Goal: Task Accomplishment & Management: Complete application form

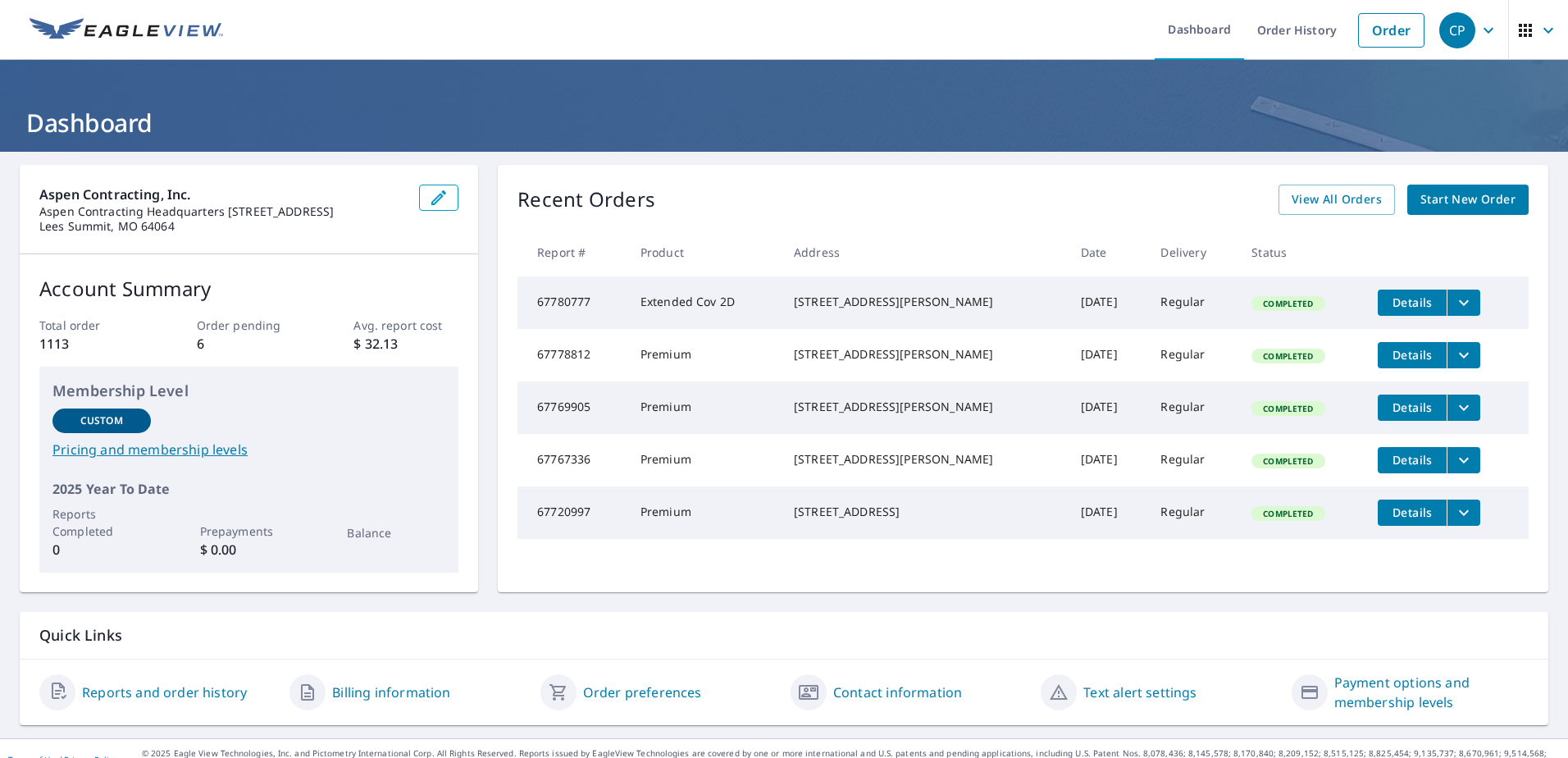
click at [1477, 195] on span "Start New Order" at bounding box center [1469, 200] width 95 height 20
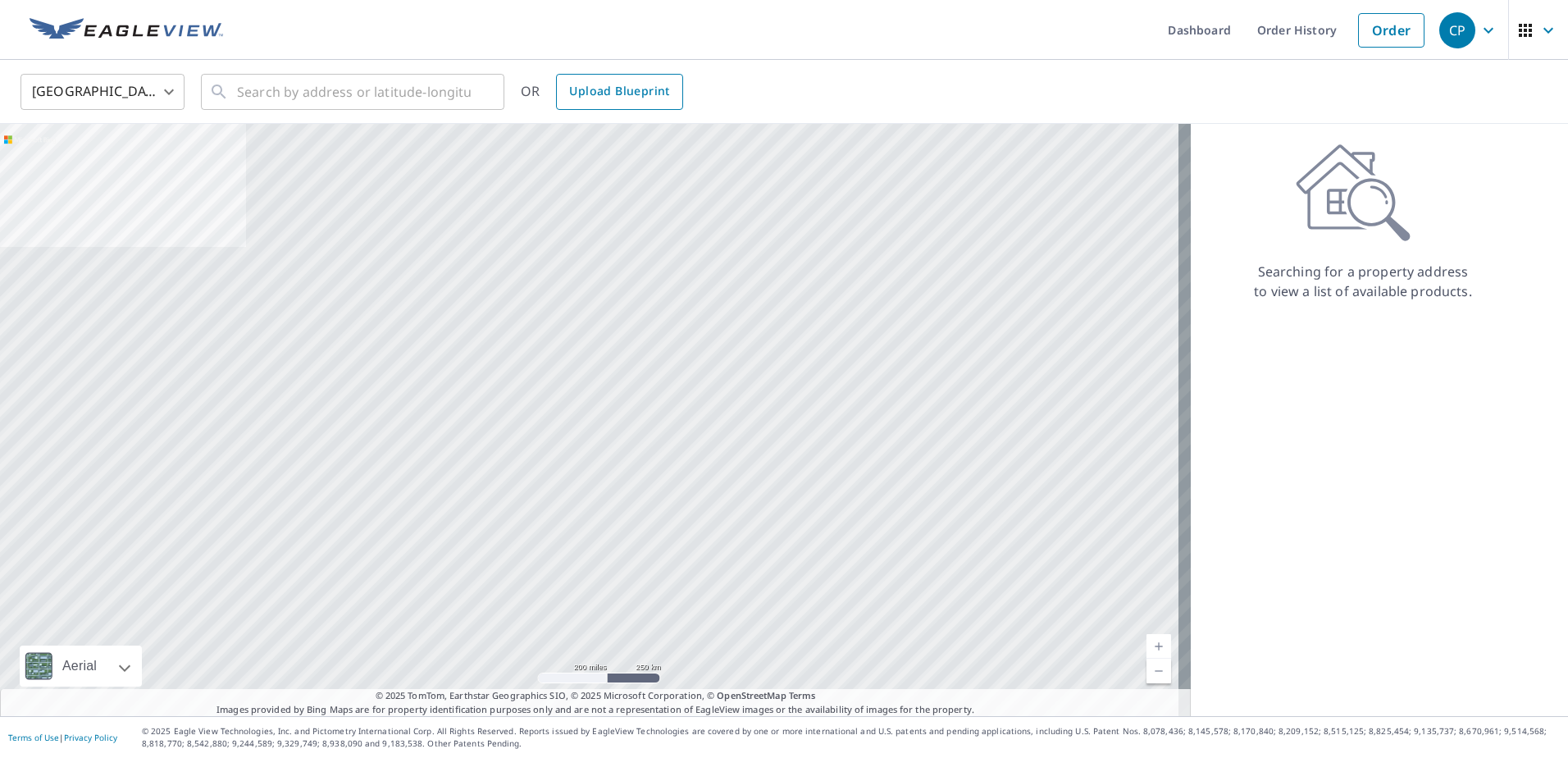
click at [616, 93] on span "Upload Blueprint" at bounding box center [619, 92] width 100 height 20
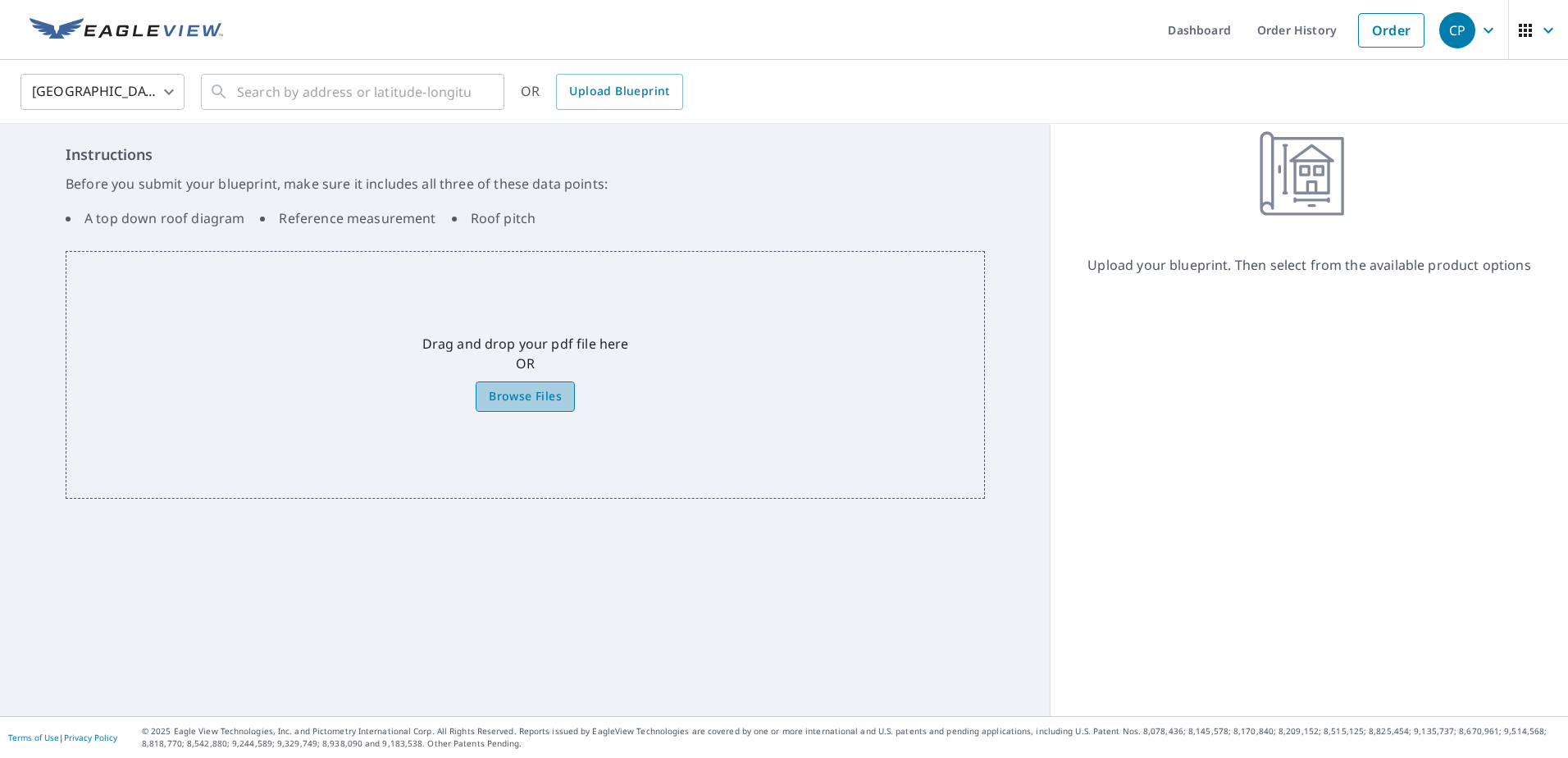
click at [508, 393] on span "Browse Files" at bounding box center [526, 397] width 73 height 20
click at [0, 0] on input "Browse Files" at bounding box center [0, 0] width 0 height 0
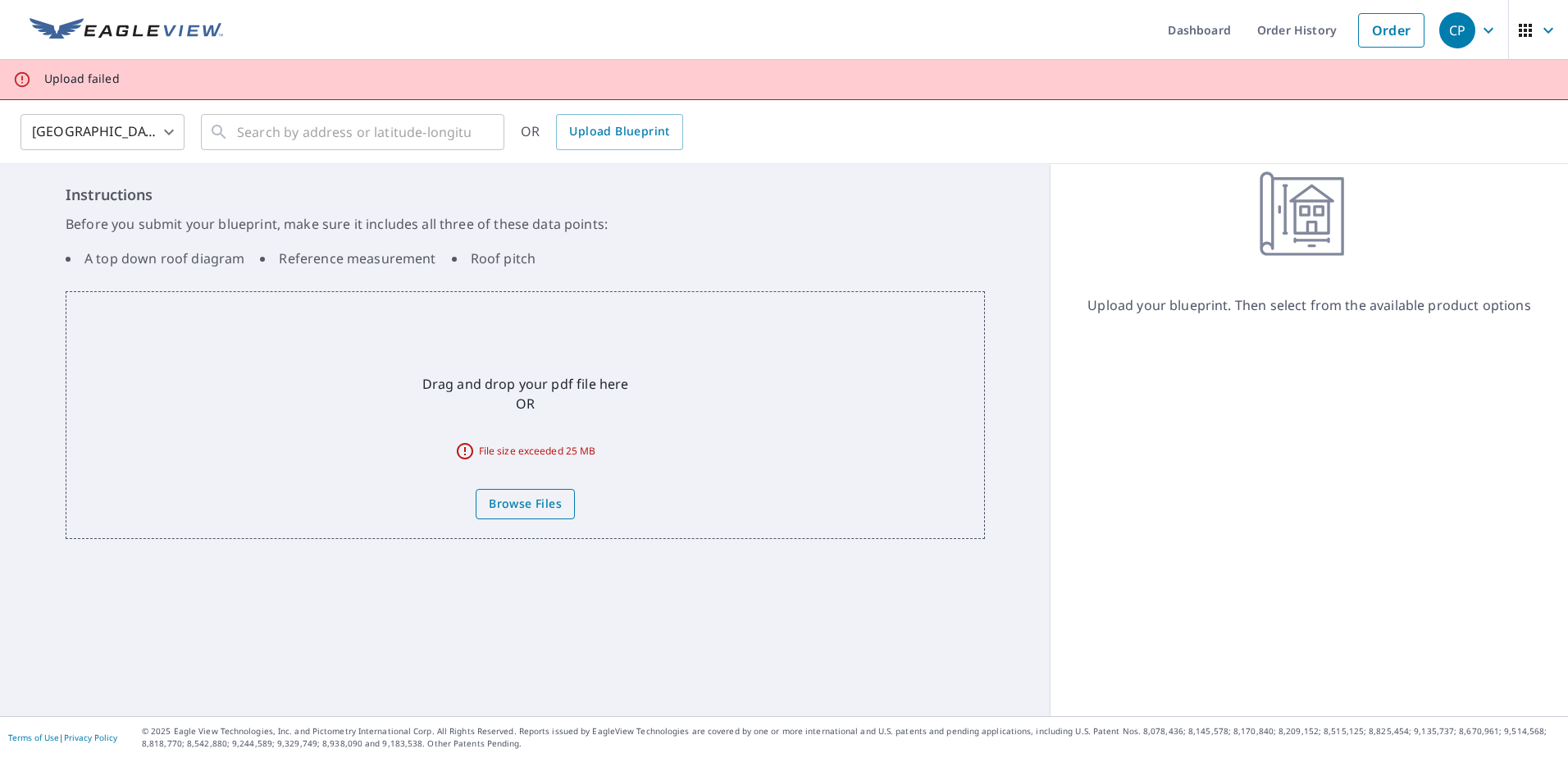
click at [527, 504] on span "Browse Files" at bounding box center [526, 504] width 73 height 20
click at [0, 0] on input "Browse Files" at bounding box center [0, 0] width 0 height 0
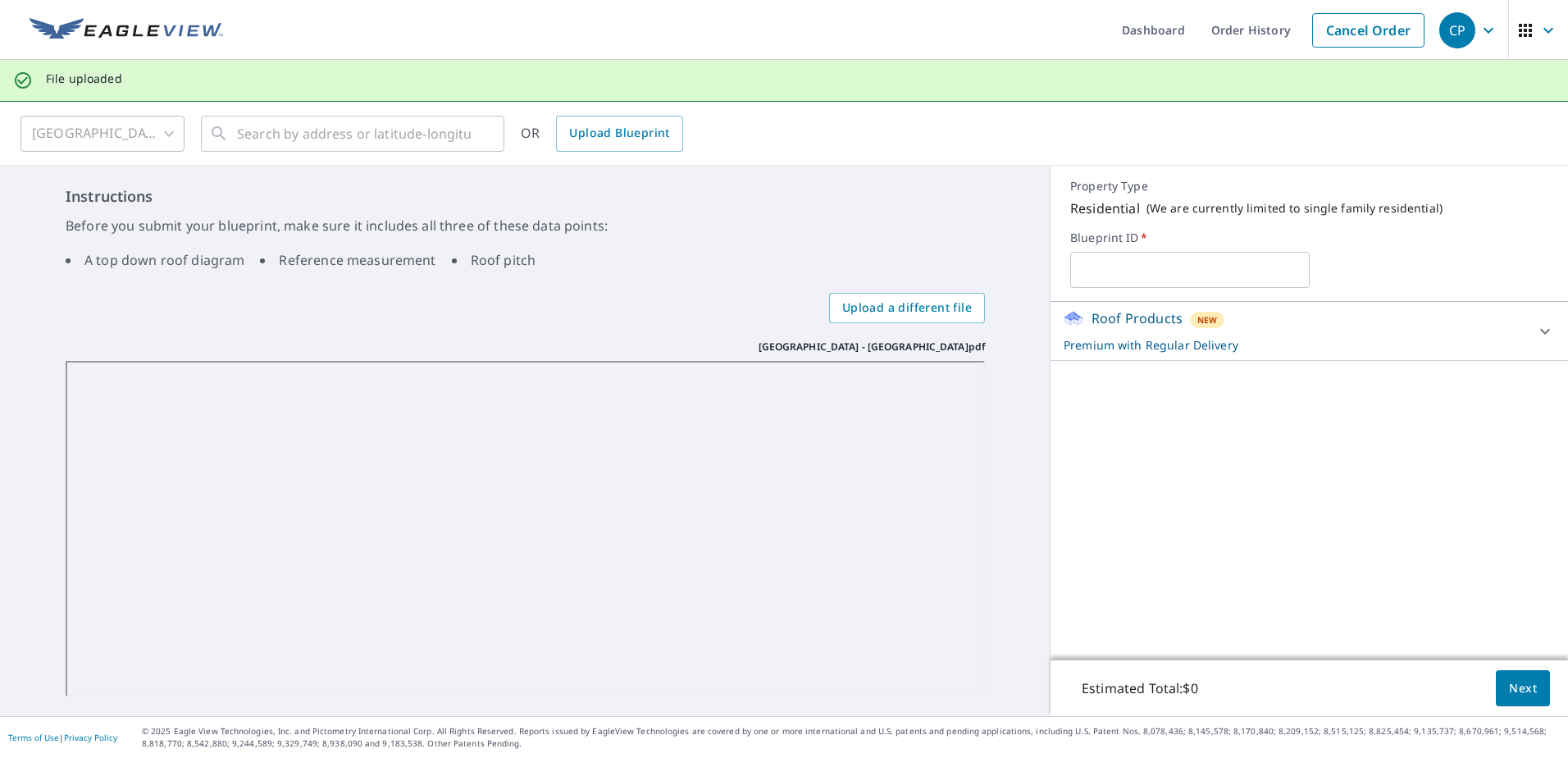
click at [1208, 273] on input "text" at bounding box center [1189, 270] width 239 height 46
click at [1541, 331] on icon at bounding box center [1546, 331] width 10 height 6
click at [1536, 331] on icon at bounding box center [1545, 331] width 20 height 20
click at [1519, 688] on span "Next" at bounding box center [1523, 689] width 28 height 20
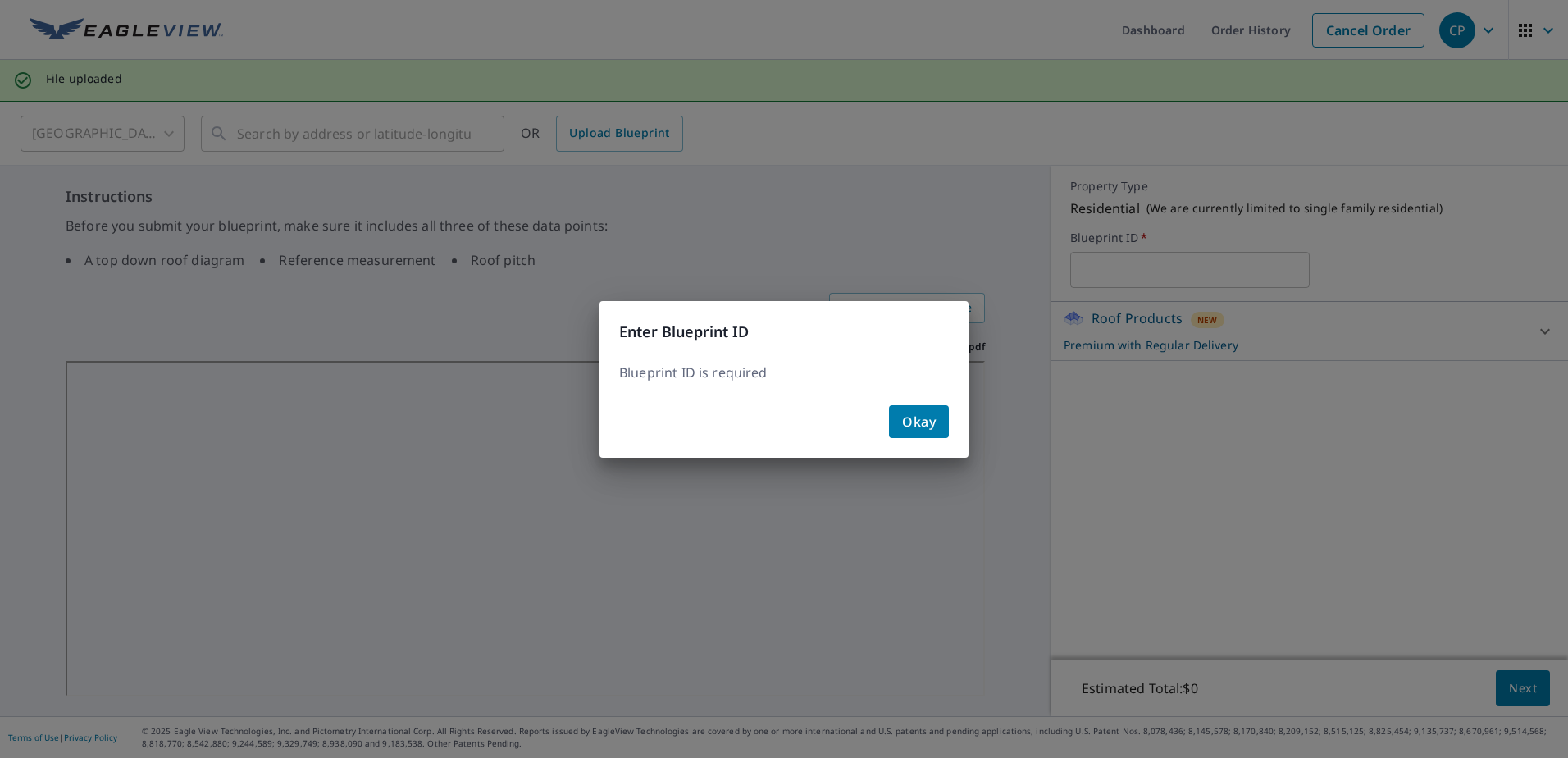
click at [914, 416] on span "Okay" at bounding box center [919, 421] width 34 height 23
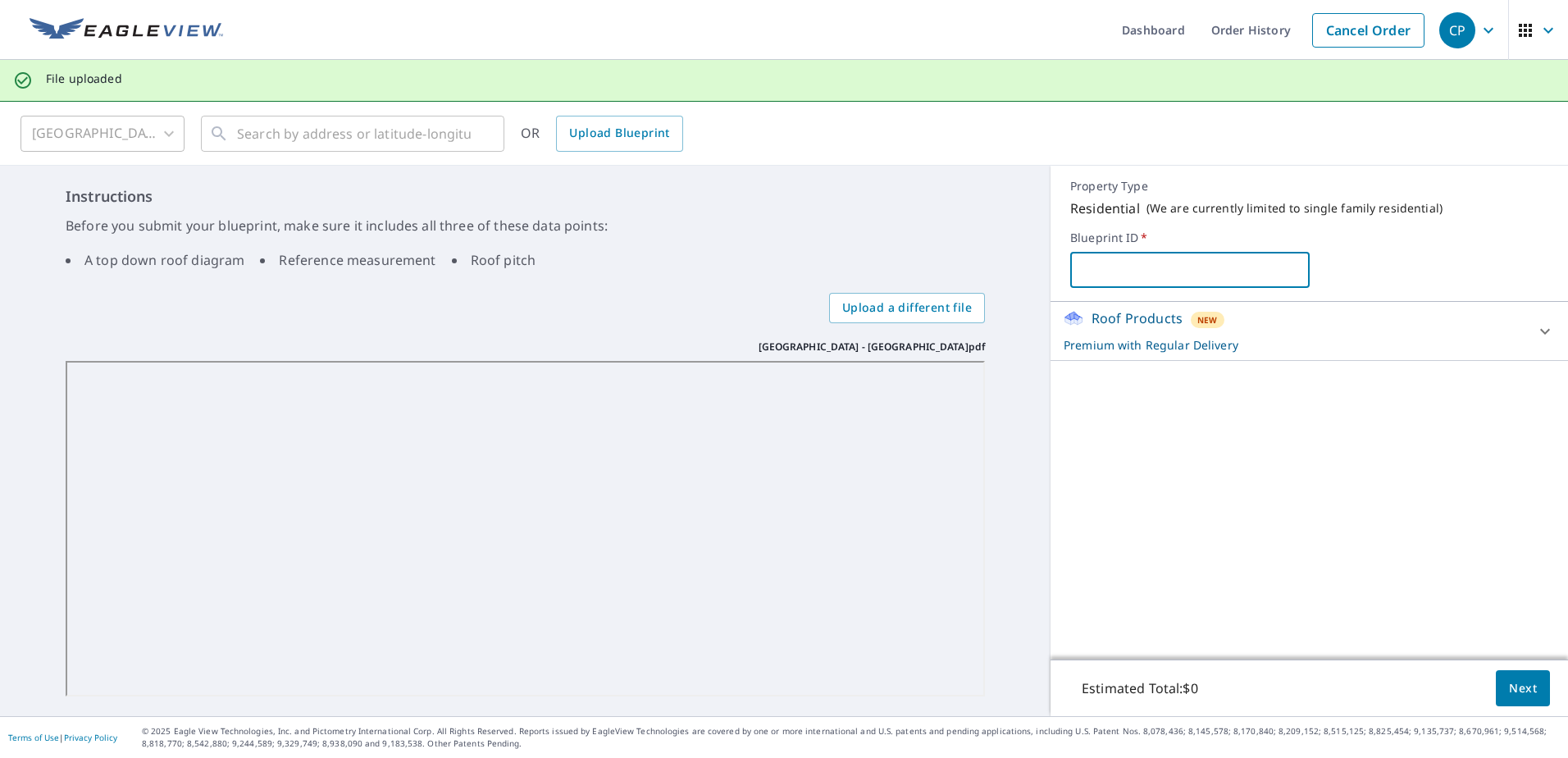
click at [1096, 268] on input "text" at bounding box center [1189, 270] width 239 height 46
type input "Olive Garden"
click at [1509, 681] on span "Next" at bounding box center [1523, 689] width 28 height 20
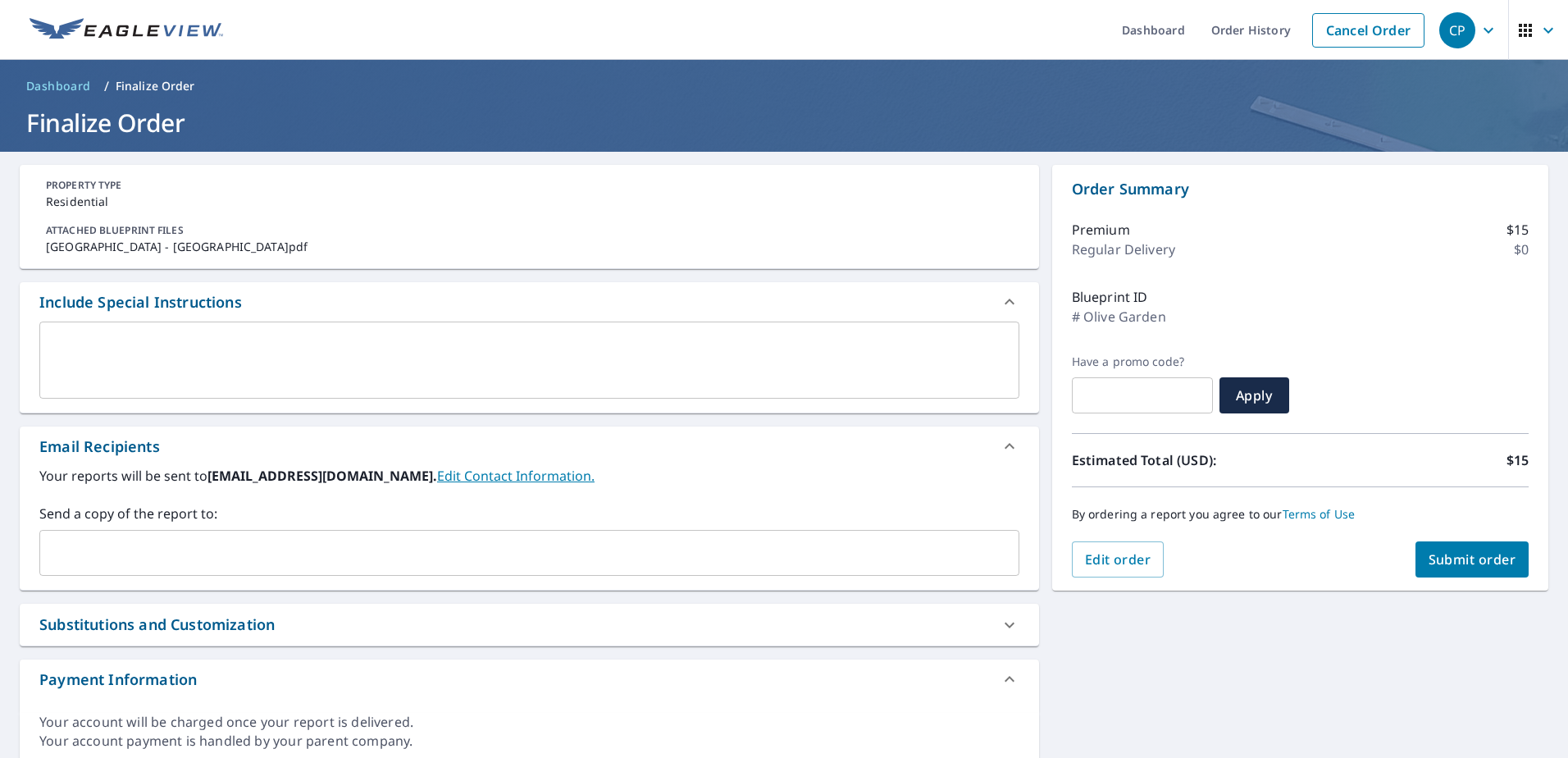
click at [1469, 555] on span "Submit order" at bounding box center [1472, 559] width 87 height 18
